Goal: Task Accomplishment & Management: Use online tool/utility

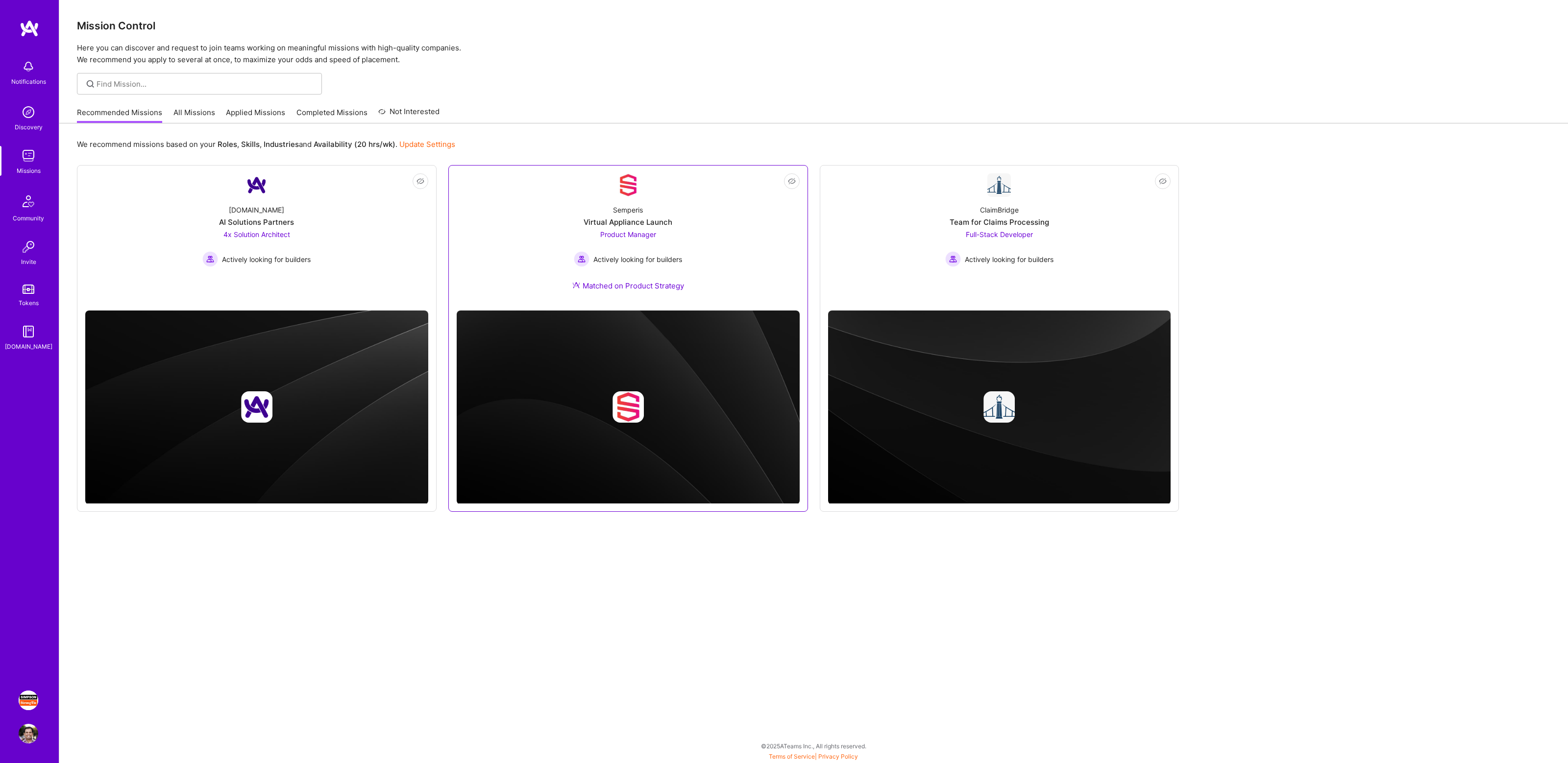
click at [653, 253] on div "Actively looking for builders" at bounding box center [628, 259] width 108 height 16
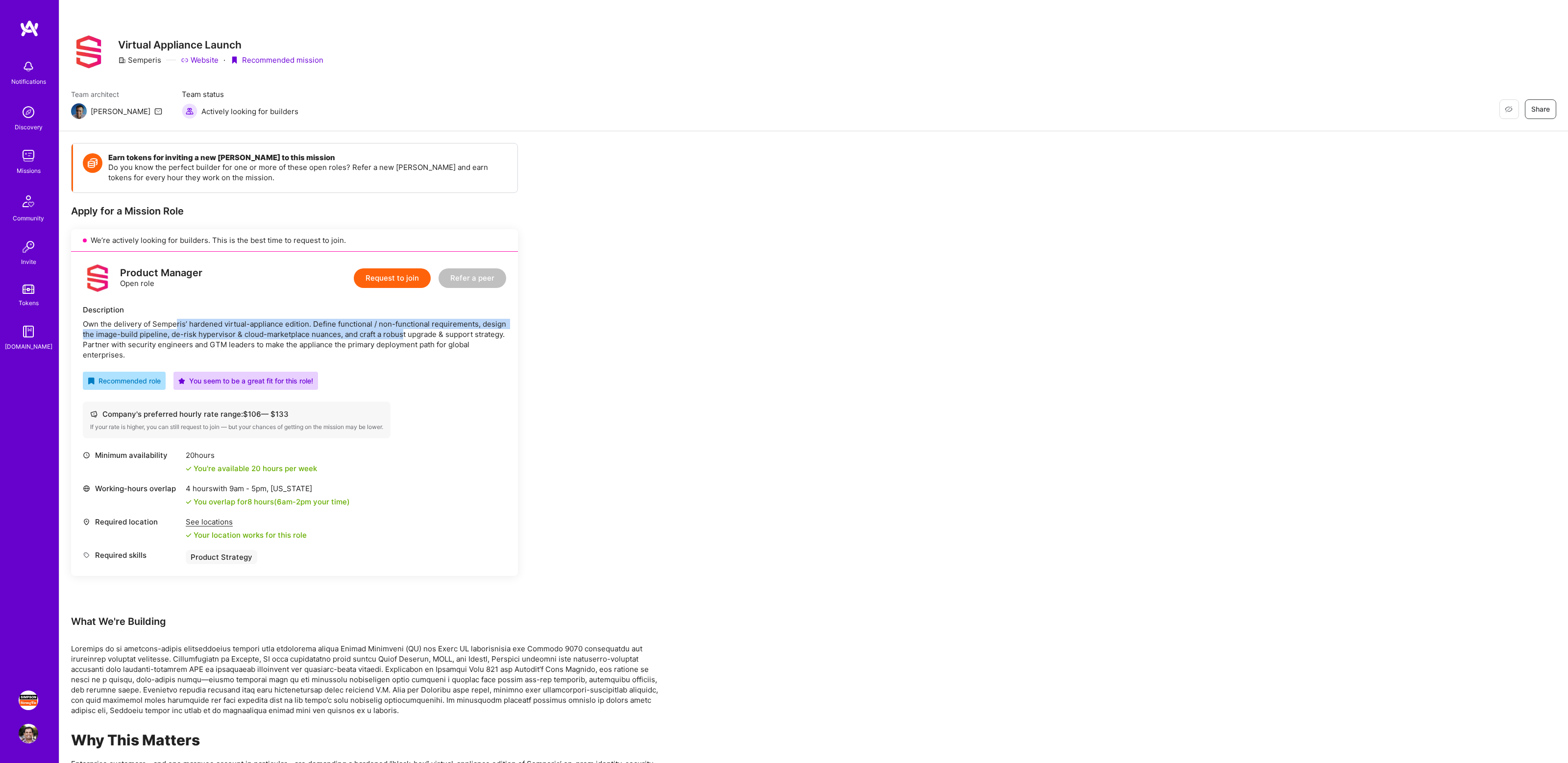
drag, startPoint x: 178, startPoint y: 324, endPoint x: 420, endPoint y: 333, distance: 242.2
click at [420, 333] on div "Own the delivery of Semperis’ hardened virtual-appliance edition. Define functi…" at bounding box center [295, 339] width 424 height 41
drag, startPoint x: 161, startPoint y: 335, endPoint x: 305, endPoint y: 335, distance: 144.0
click at [305, 335] on div "Own the delivery of Semperis’ hardened virtual-appliance edition. Define functi…" at bounding box center [295, 339] width 424 height 41
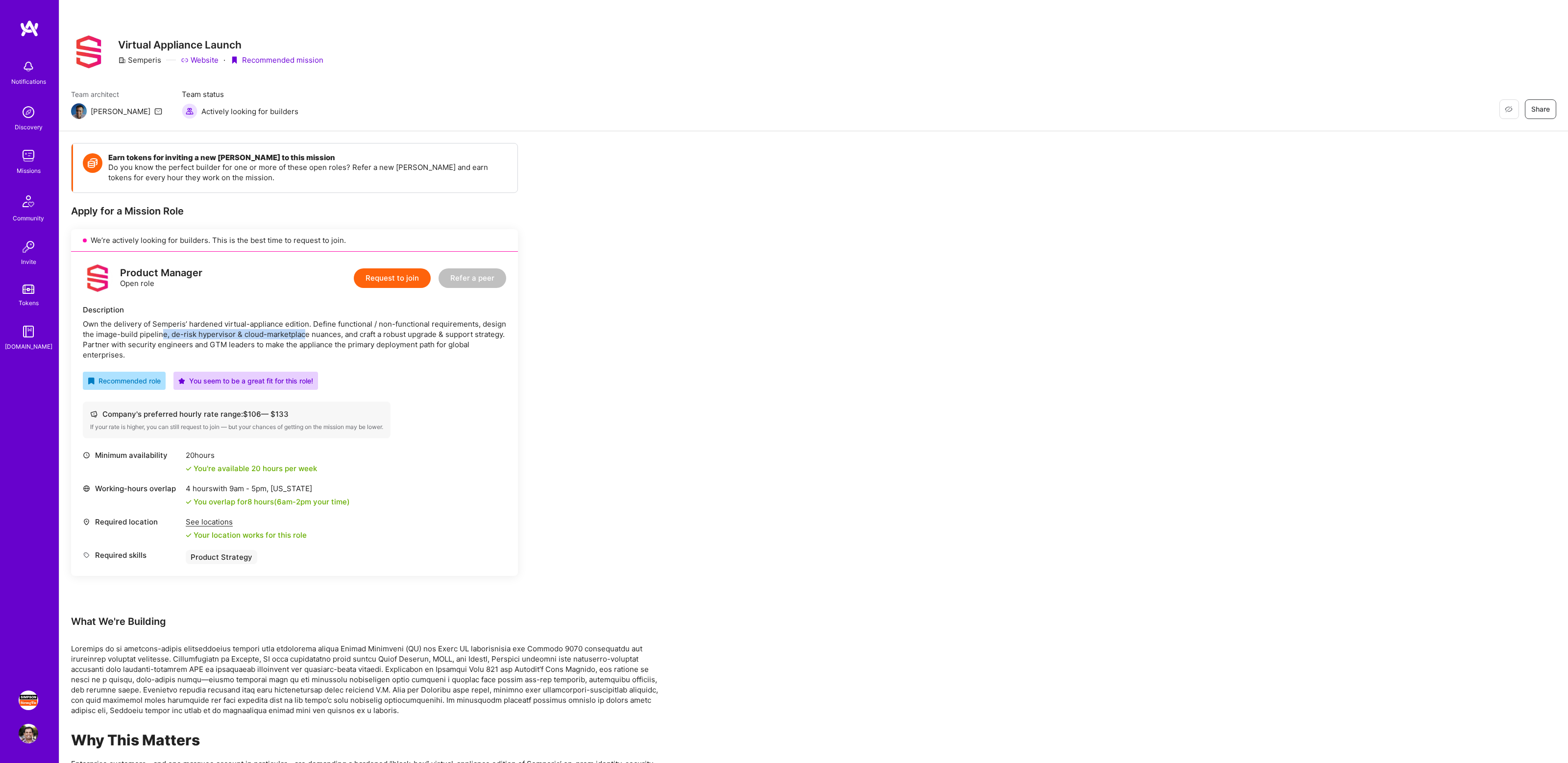
click at [305, 335] on div "Own the delivery of Semperis’ hardened virtual-appliance edition. Define functi…" at bounding box center [295, 339] width 424 height 41
drag, startPoint x: 335, startPoint y: 334, endPoint x: 461, endPoint y: 334, distance: 126.0
click at [461, 334] on div "Own the delivery of Semperis’ hardened virtual-appliance edition. Define functi…" at bounding box center [295, 339] width 424 height 41
click at [486, 335] on div "Own the delivery of Semperis’ hardened virtual-appliance edition. Define functi…" at bounding box center [295, 339] width 424 height 41
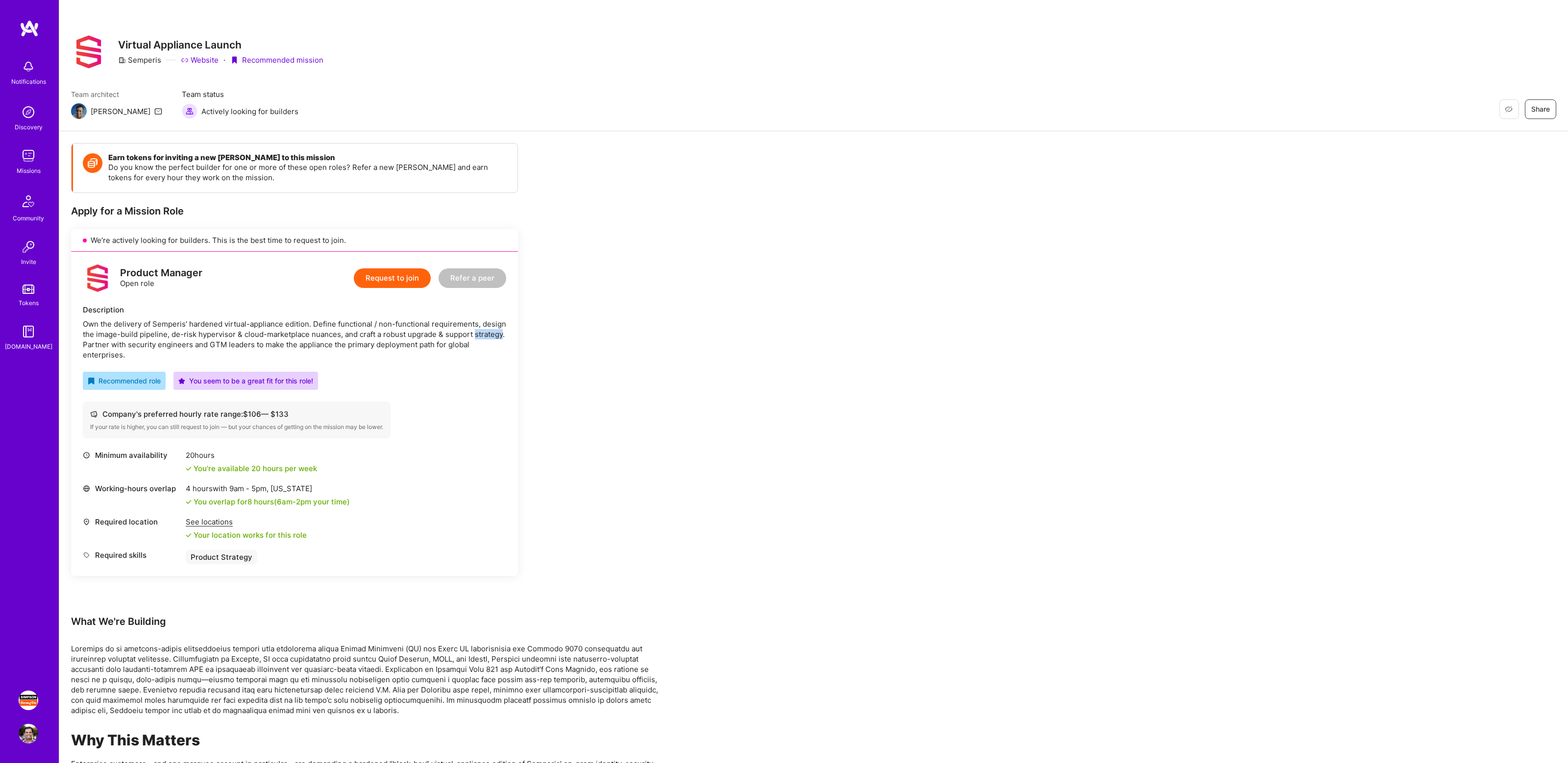
click at [486, 335] on div "Own the delivery of Semperis’ hardened virtual-appliance edition. Define functi…" at bounding box center [295, 339] width 424 height 41
drag, startPoint x: 232, startPoint y: 328, endPoint x: 376, endPoint y: 337, distance: 144.3
click at [376, 337] on div "Own the delivery of Semperis’ hardened virtual-appliance edition. Define functi…" at bounding box center [295, 339] width 424 height 41
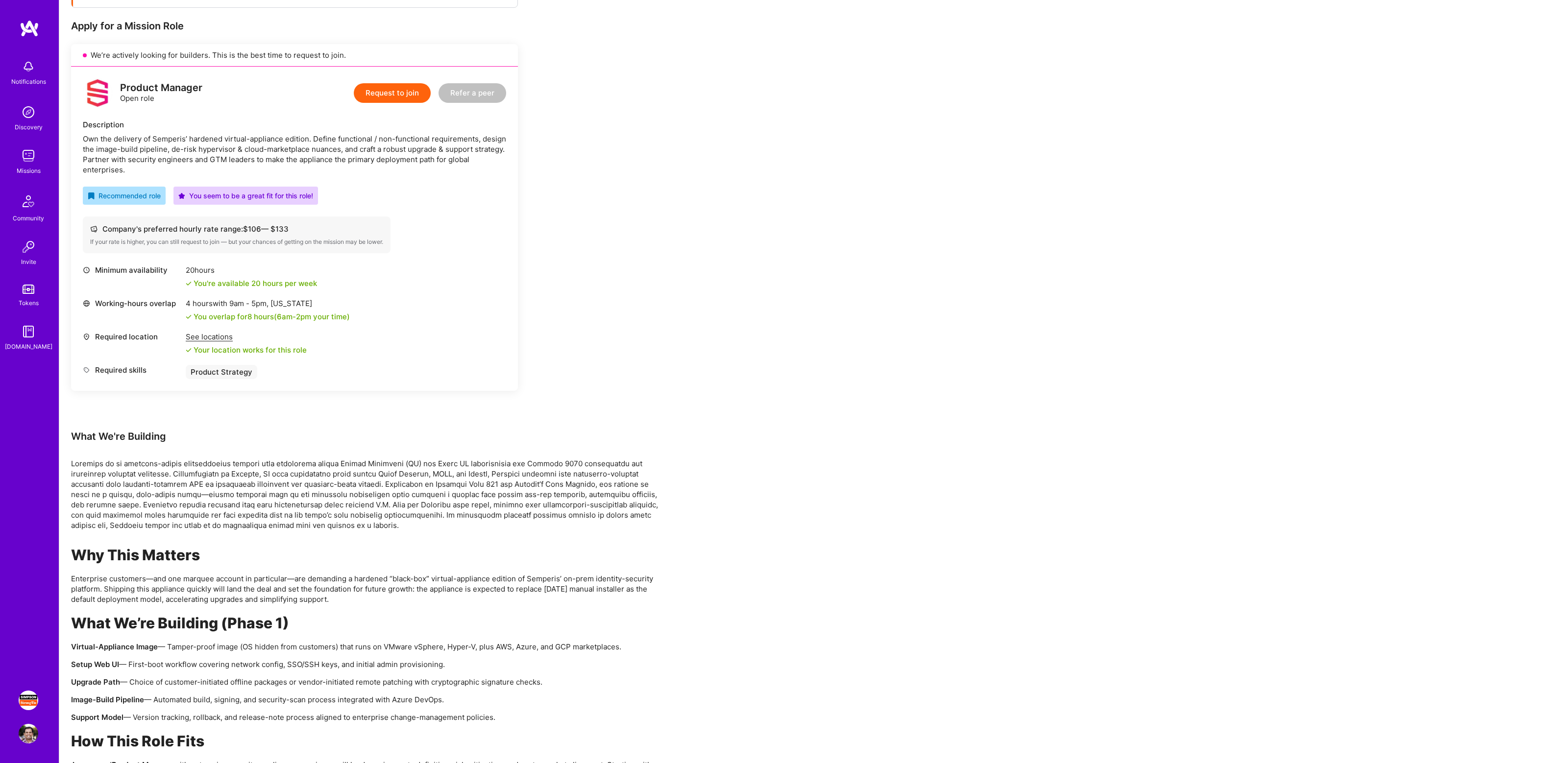
scroll to position [243, 0]
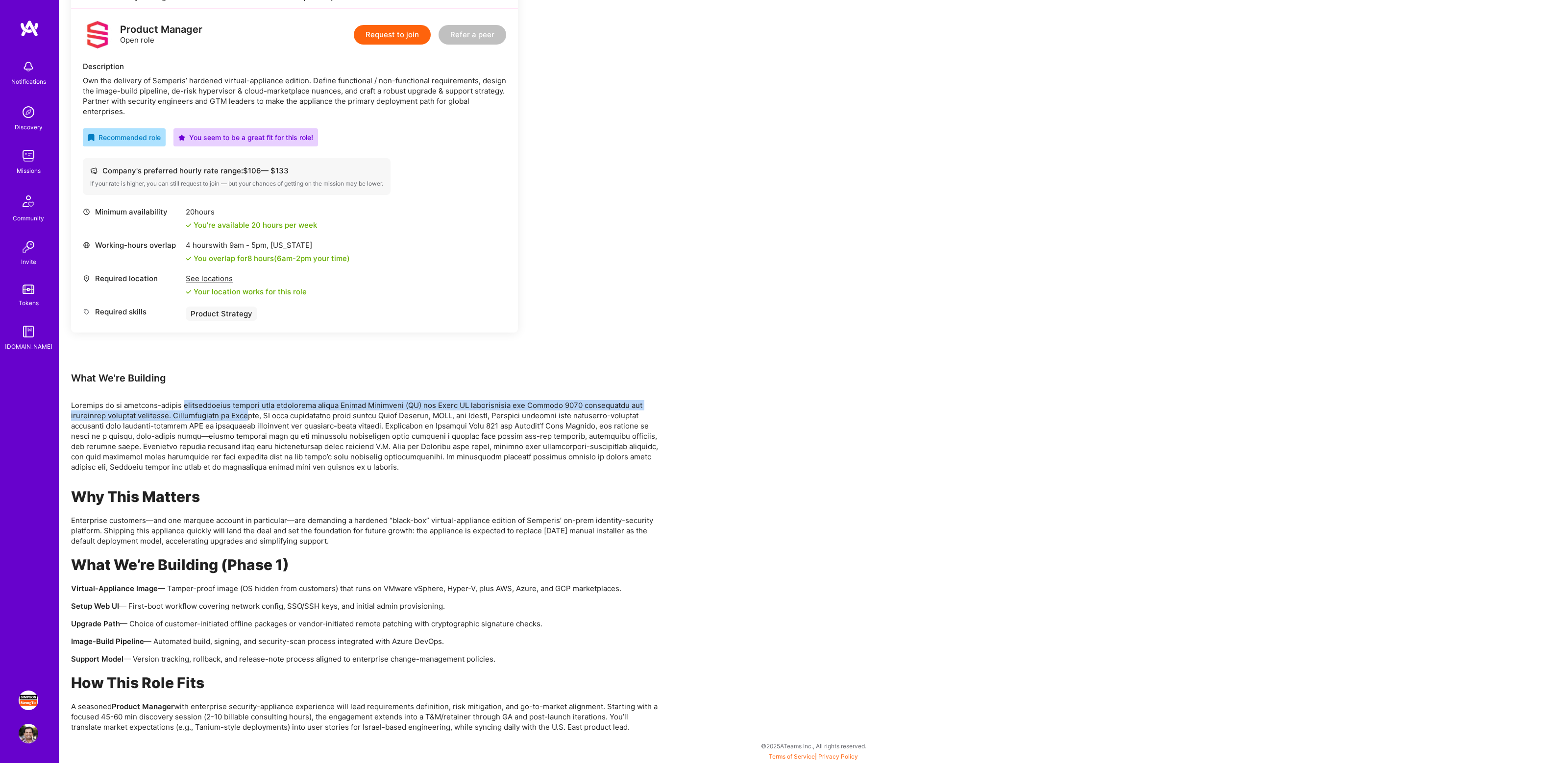
drag, startPoint x: 177, startPoint y: 403, endPoint x: 344, endPoint y: 415, distance: 167.4
click at [344, 415] on p at bounding box center [365, 436] width 588 height 72
drag, startPoint x: 306, startPoint y: 402, endPoint x: 386, endPoint y: 409, distance: 80.3
click at [386, 409] on p at bounding box center [365, 436] width 588 height 72
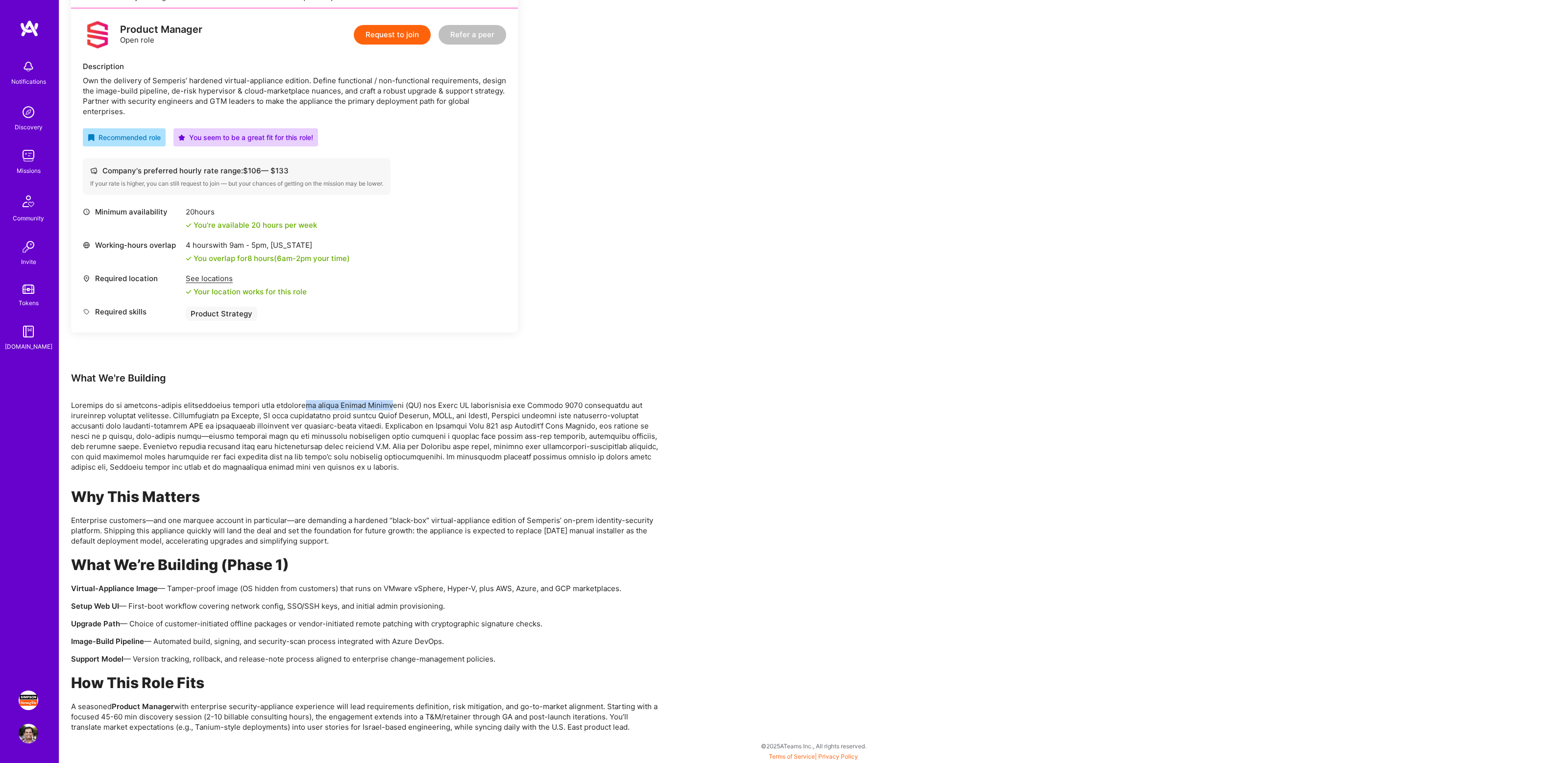
click at [386, 409] on p at bounding box center [365, 436] width 588 height 72
drag, startPoint x: 429, startPoint y: 408, endPoint x: 574, endPoint y: 411, distance: 145.0
click at [574, 411] on p at bounding box center [365, 436] width 588 height 72
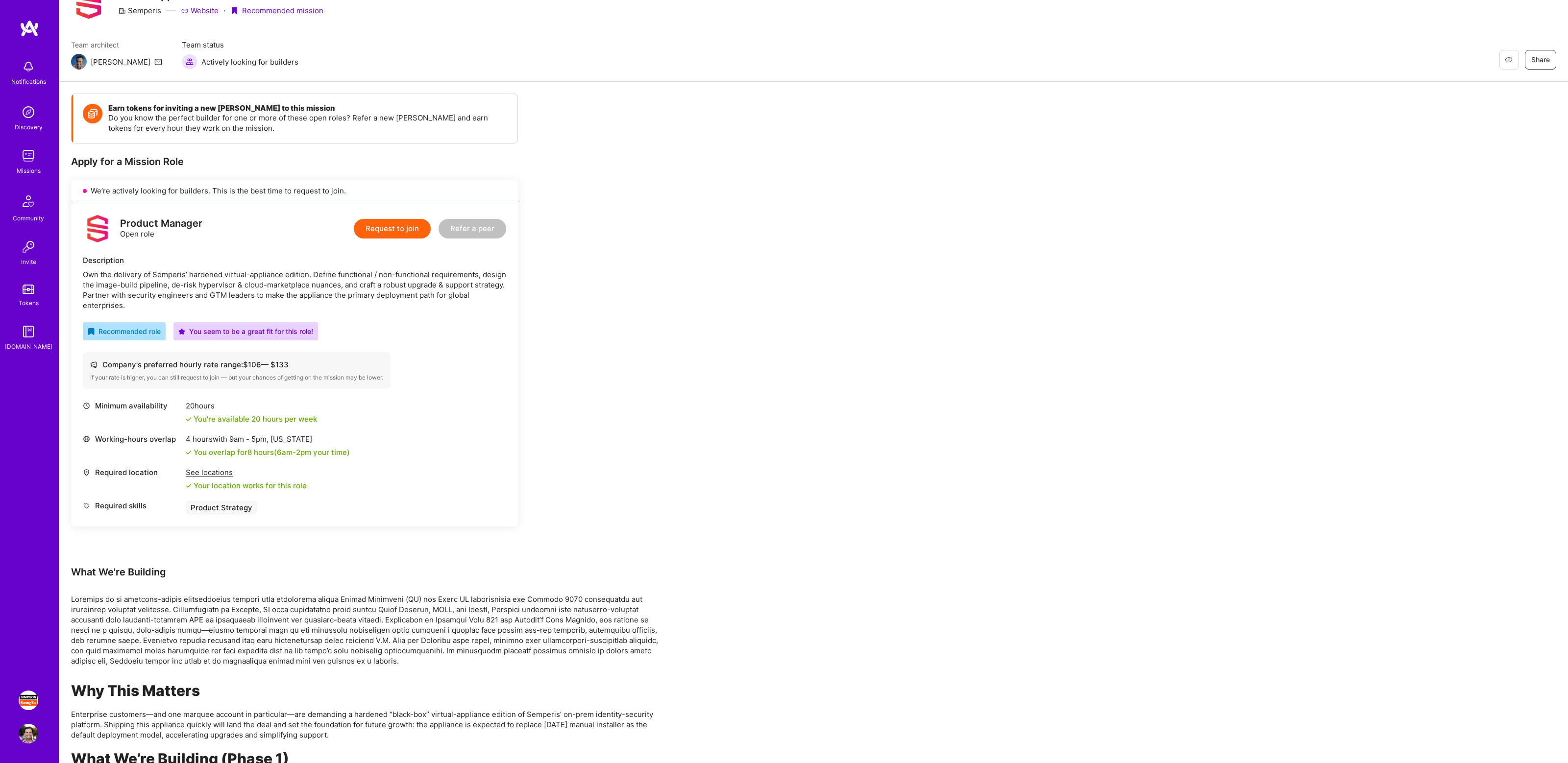
scroll to position [0, 0]
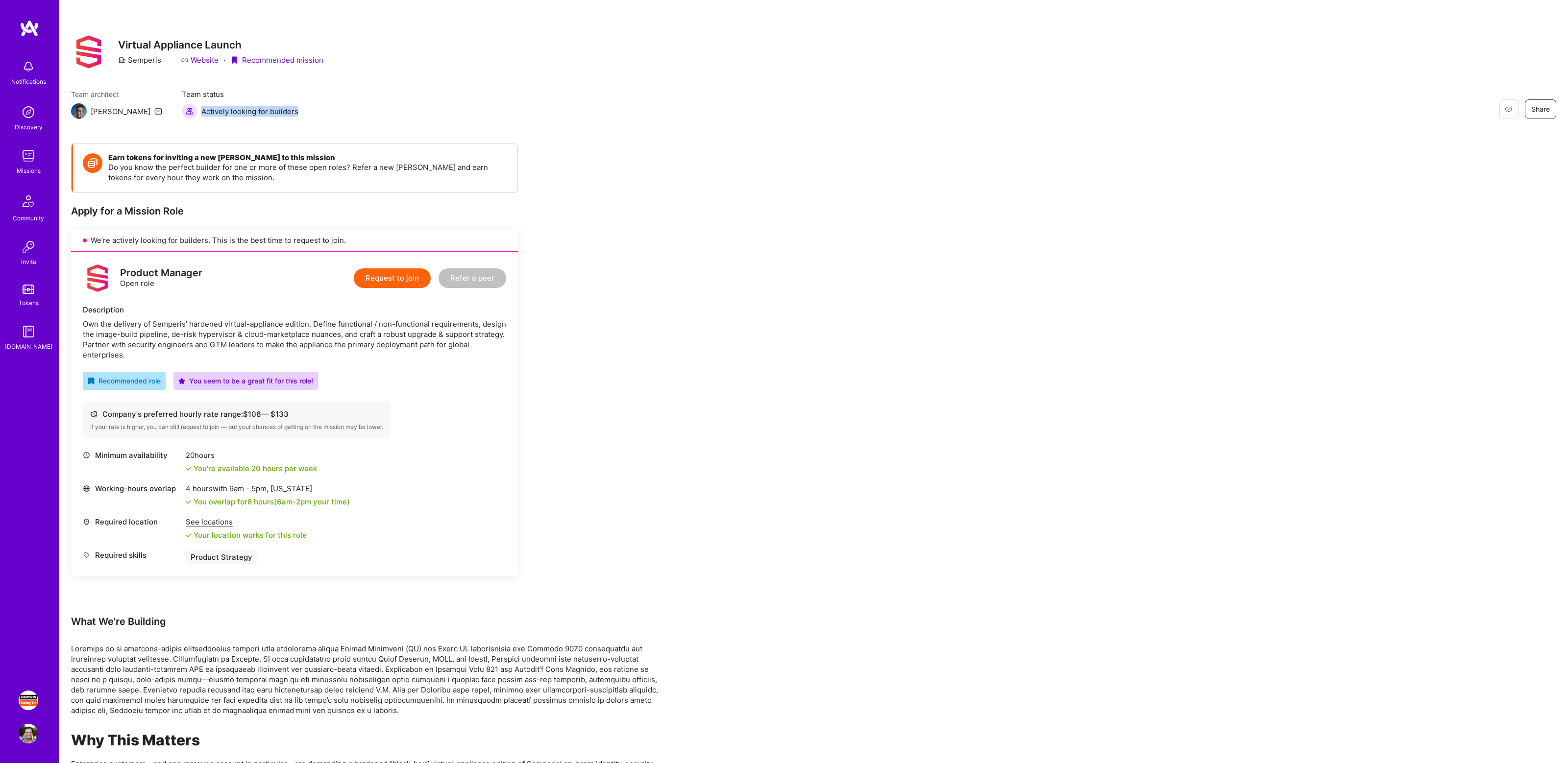
drag, startPoint x: 159, startPoint y: 109, endPoint x: 297, endPoint y: 109, distance: 138.0
click at [297, 109] on div "Team architect [PERSON_NAME] Team status Actively looking for builders Restore …" at bounding box center [813, 104] width 1486 height 30
click at [265, 103] on div "Team architect [PERSON_NAME] Team status Actively looking for builders Restore …" at bounding box center [813, 104] width 1486 height 30
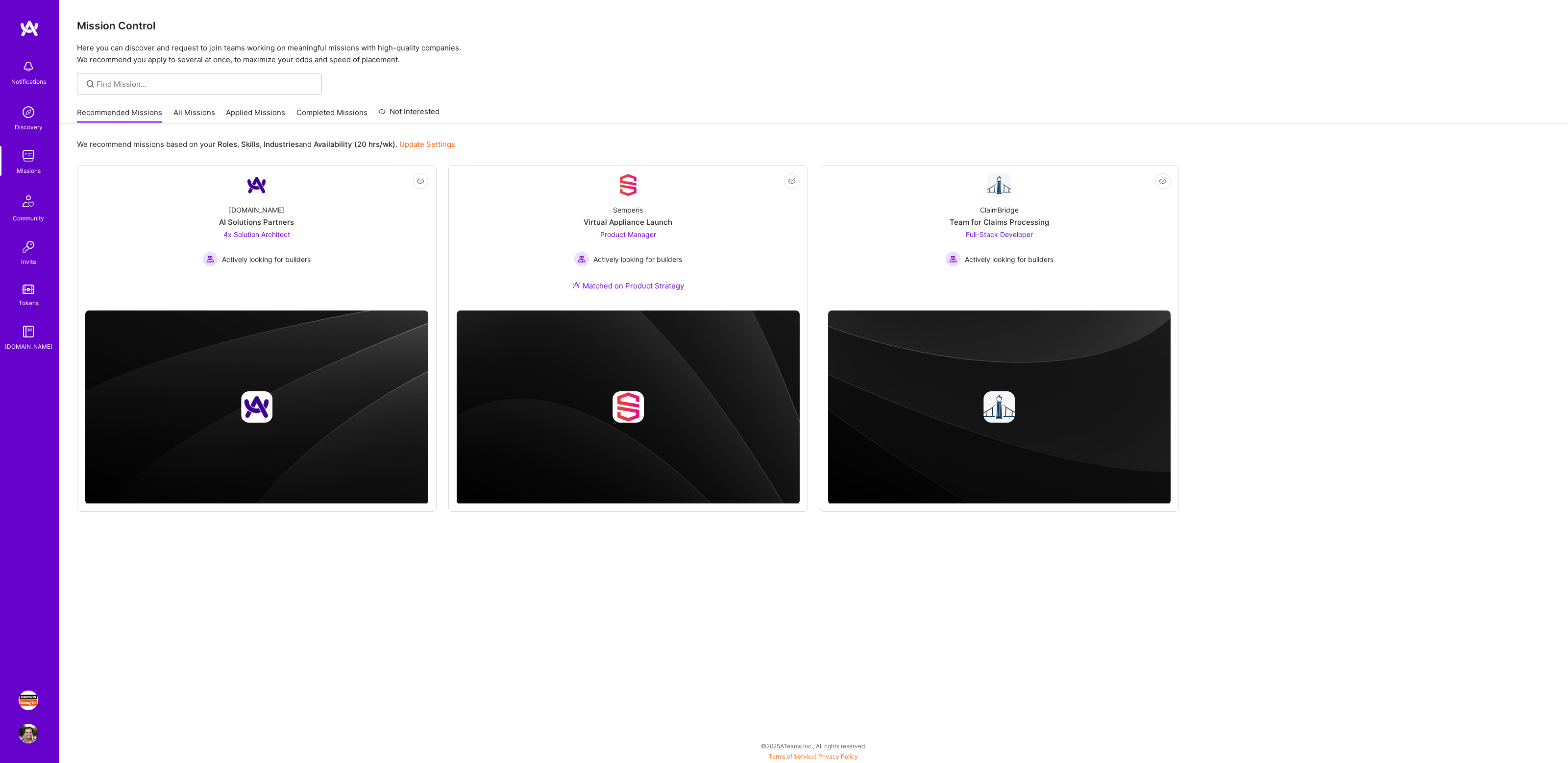
click at [25, 702] on img at bounding box center [28, 700] width 20 height 20
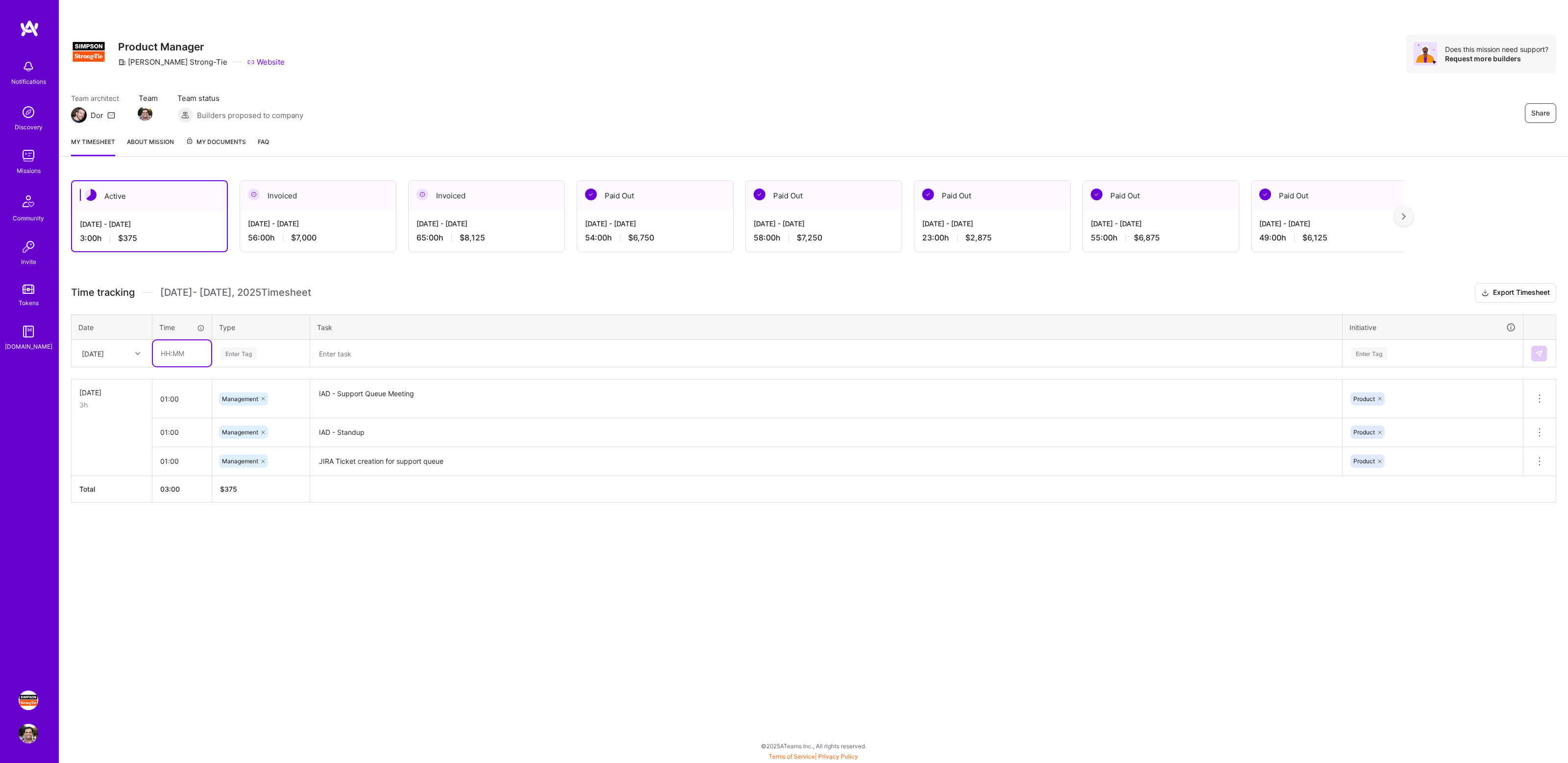
click at [185, 349] on input "text" at bounding box center [182, 353] width 58 height 26
type input "01:00"
type input "mana"
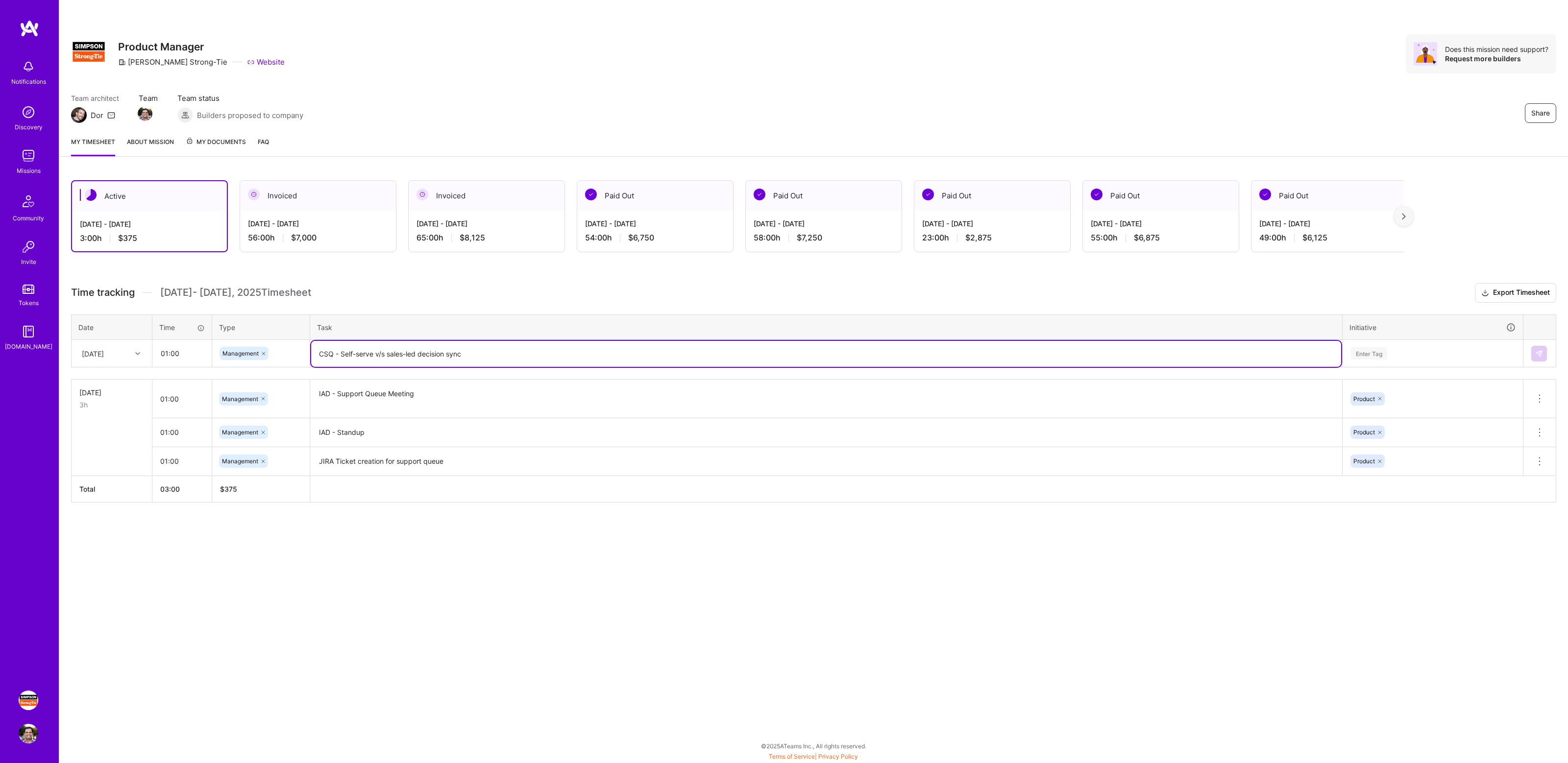
type textarea "CSQ - Self-serve v/s sales-led decision sync"
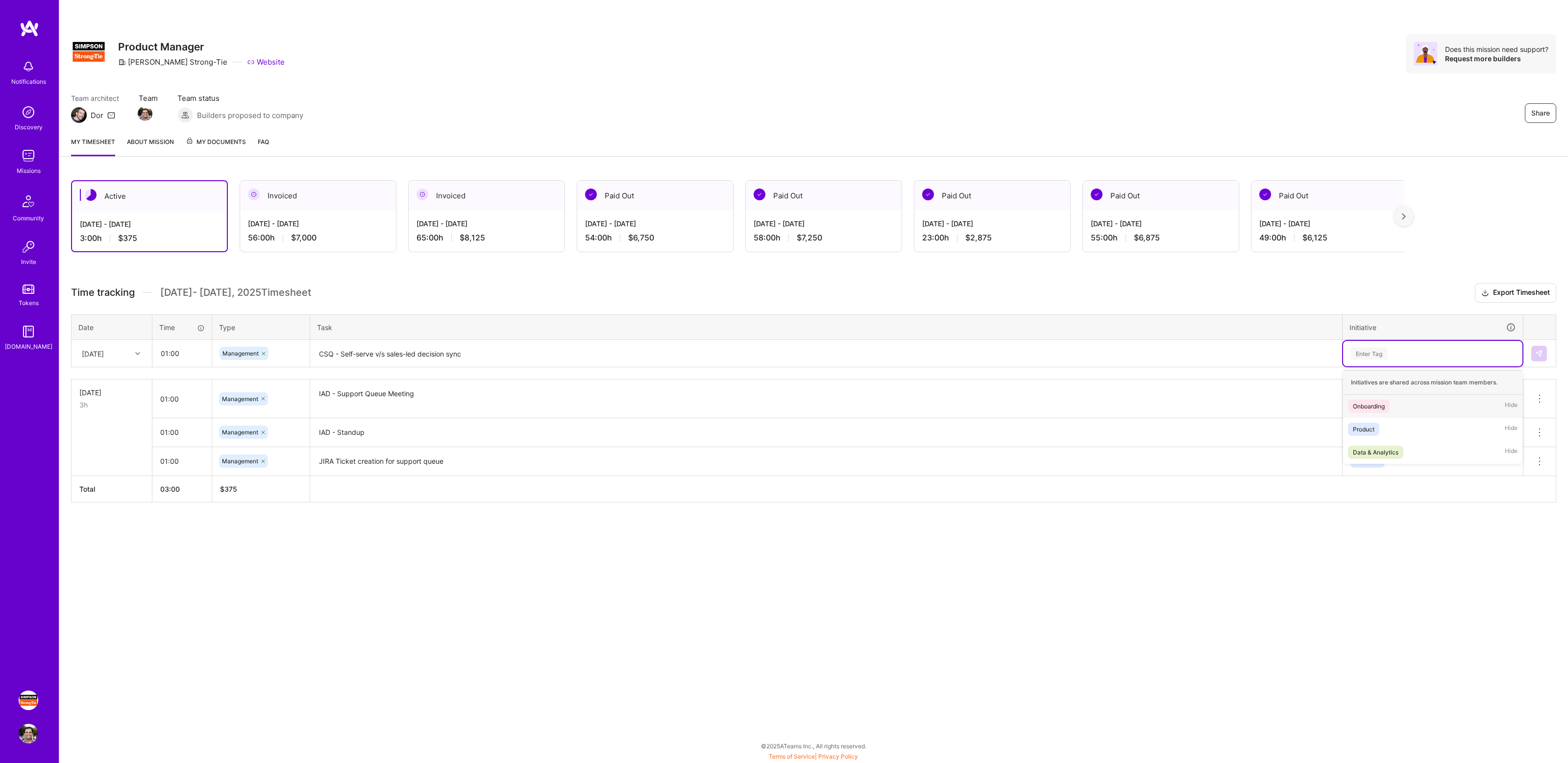
click at [1406, 354] on div "Enter Tag" at bounding box center [1432, 353] width 165 height 12
click at [1370, 426] on div "Product" at bounding box center [1364, 429] width 22 height 10
click at [1539, 357] on button at bounding box center [1539, 354] width 16 height 16
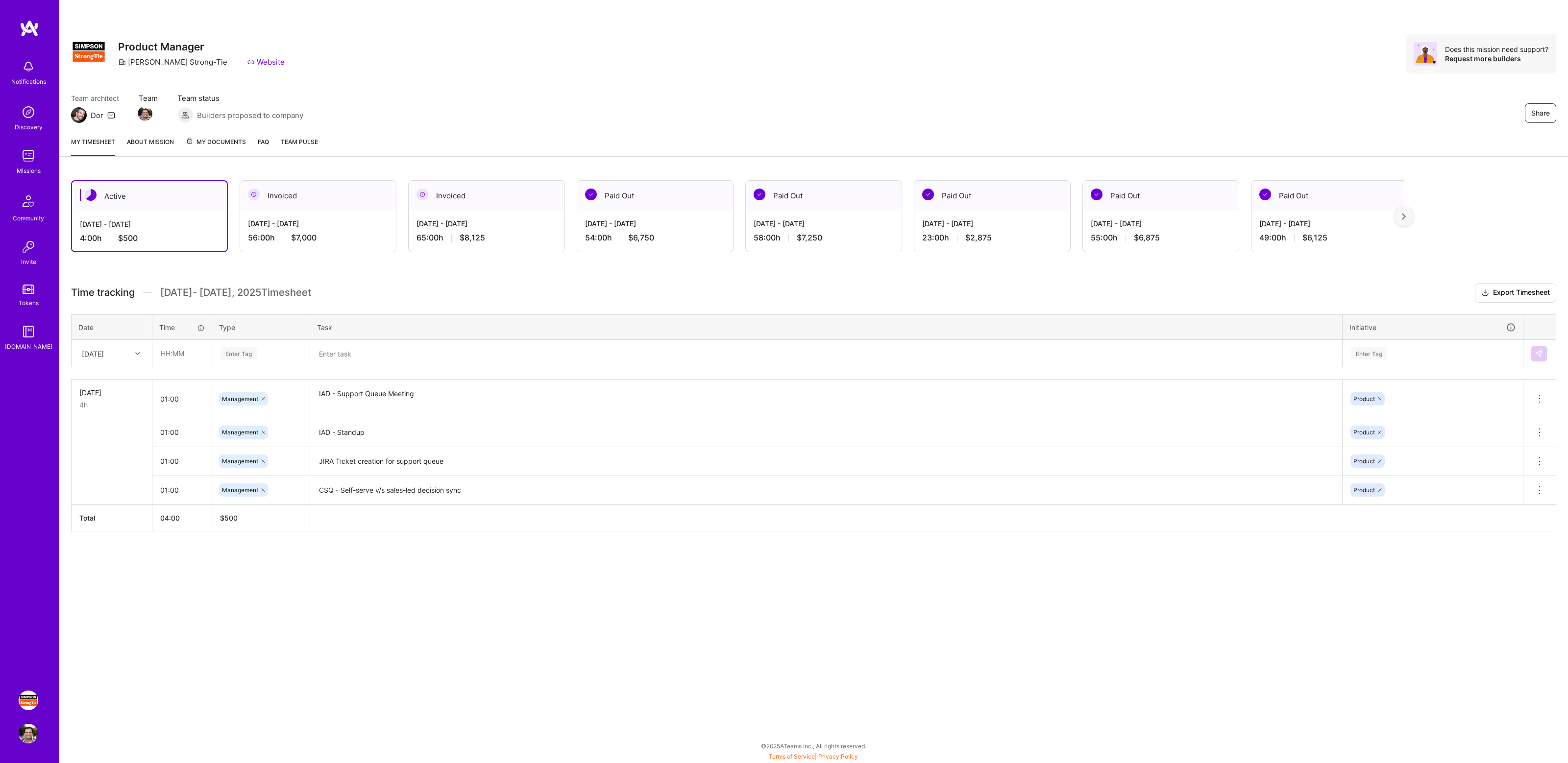
click at [480, 264] on div "Active [DATE] - [DATE] 4:00 h $500 Invoiced [DATE] - [DATE] 56:00 h $7,000 Invo…" at bounding box center [814, 374] width 1509 height 411
click at [1178, 46] on div "Share Product Manager [PERSON_NAME]-Tie Website Does this mission need support?…" at bounding box center [813, 54] width 1486 height 39
click at [1216, 51] on div "Share Product Manager [PERSON_NAME]-Tie Website Does this mission need support?…" at bounding box center [813, 54] width 1486 height 39
click at [1274, 58] on div "Share Product Manager [PERSON_NAME]-Tie Website Does this mission need support?…" at bounding box center [813, 54] width 1486 height 39
click at [1210, 77] on div "Share Product Manager Simpson Strong-Tie Website Does this mission need support…" at bounding box center [814, 64] width 1509 height 129
